Goal: Information Seeking & Learning: Learn about a topic

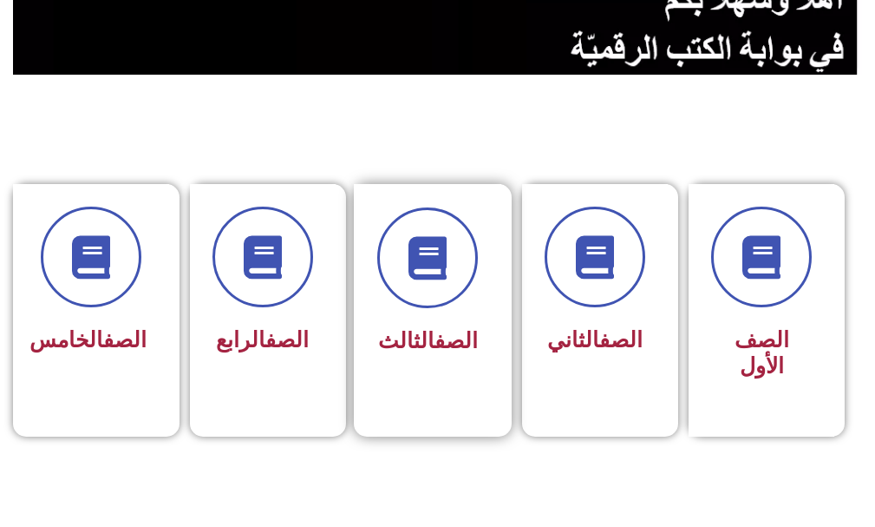
scroll to position [347, 0]
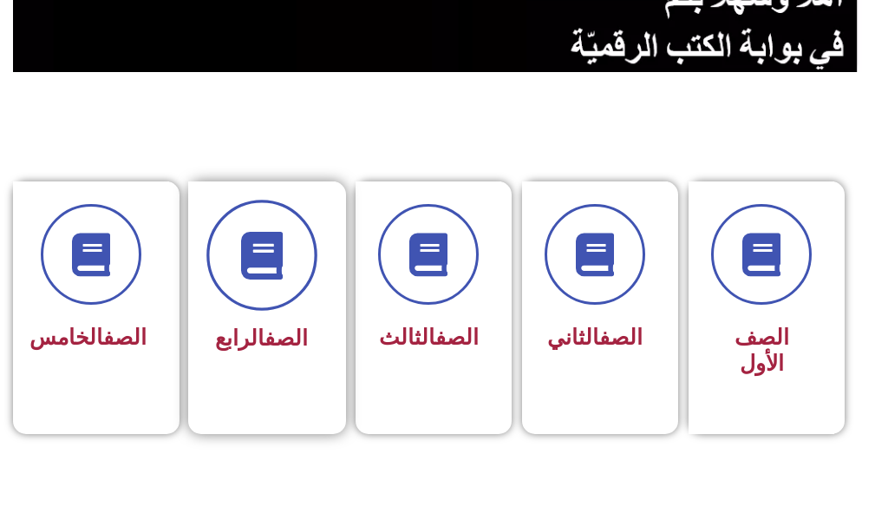
click at [270, 291] on span at bounding box center [261, 255] width 111 height 111
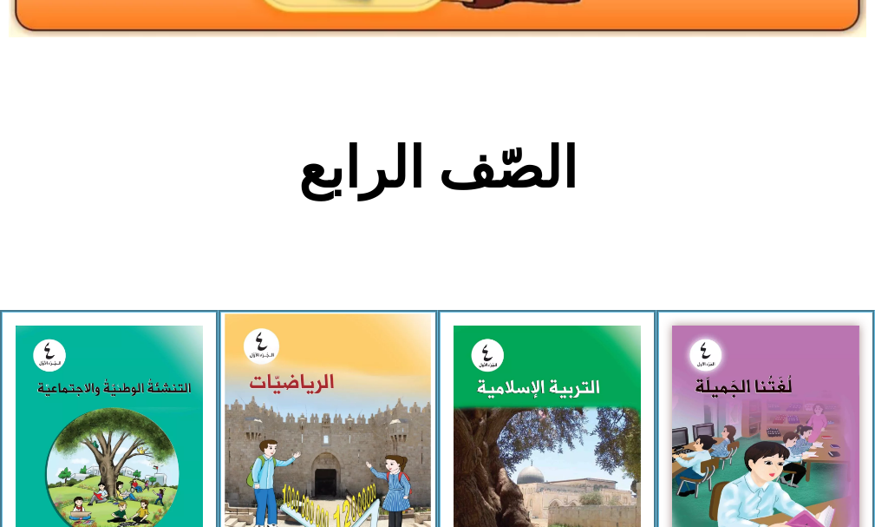
scroll to position [347, 0]
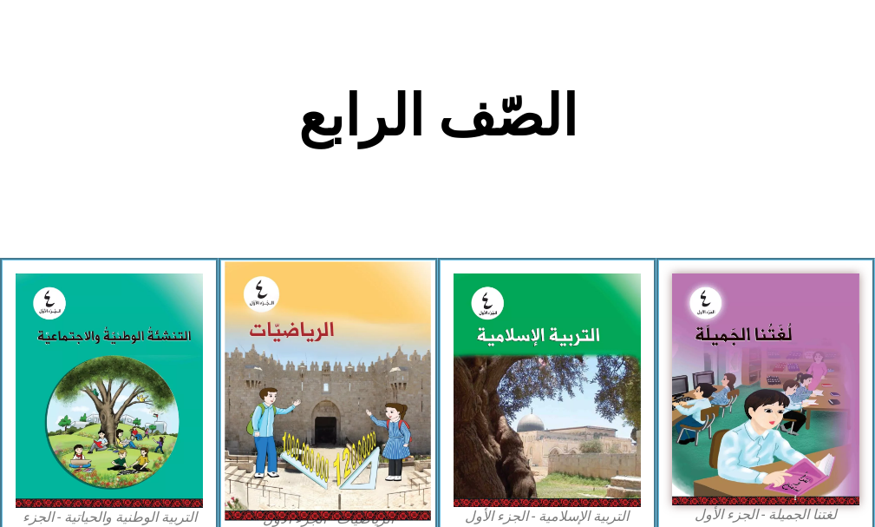
click at [299, 362] on img at bounding box center [328, 391] width 206 height 259
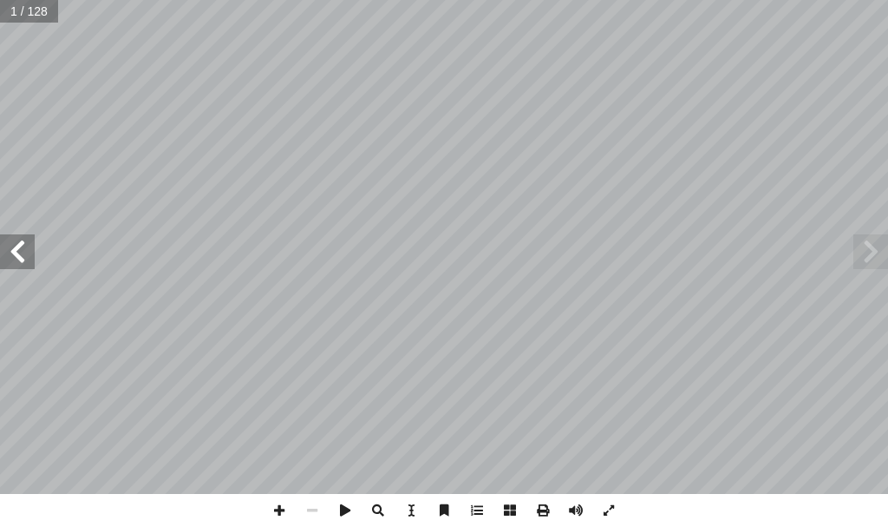
click at [39, 11] on input "text" at bounding box center [29, 11] width 58 height 23
type input "**"
click at [871, 264] on span at bounding box center [871, 251] width 35 height 35
click at [282, 505] on span at bounding box center [279, 510] width 33 height 33
click at [285, 511] on span at bounding box center [279, 510] width 33 height 33
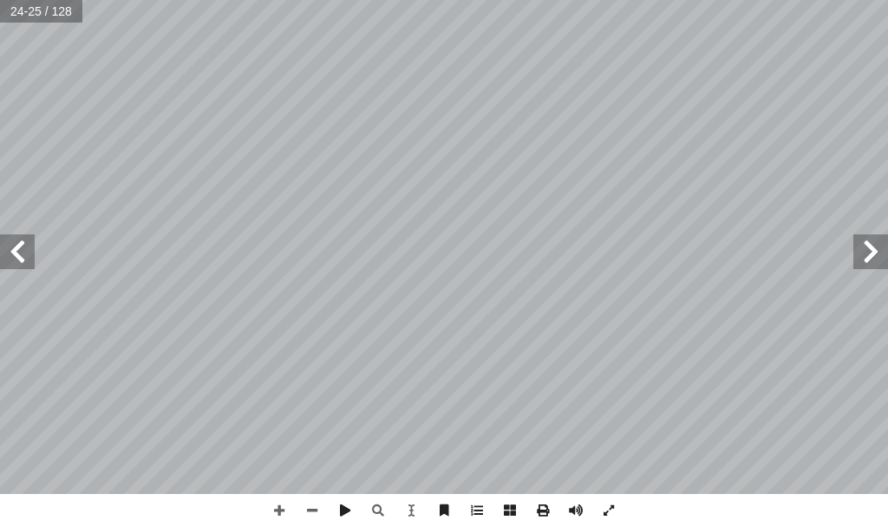
click at [30, 258] on span at bounding box center [17, 251] width 35 height 35
click at [10, 240] on span at bounding box center [17, 251] width 35 height 35
click at [883, 249] on span at bounding box center [871, 251] width 35 height 35
click at [17, 246] on span at bounding box center [17, 251] width 35 height 35
